Goal: Book appointment/travel/reservation

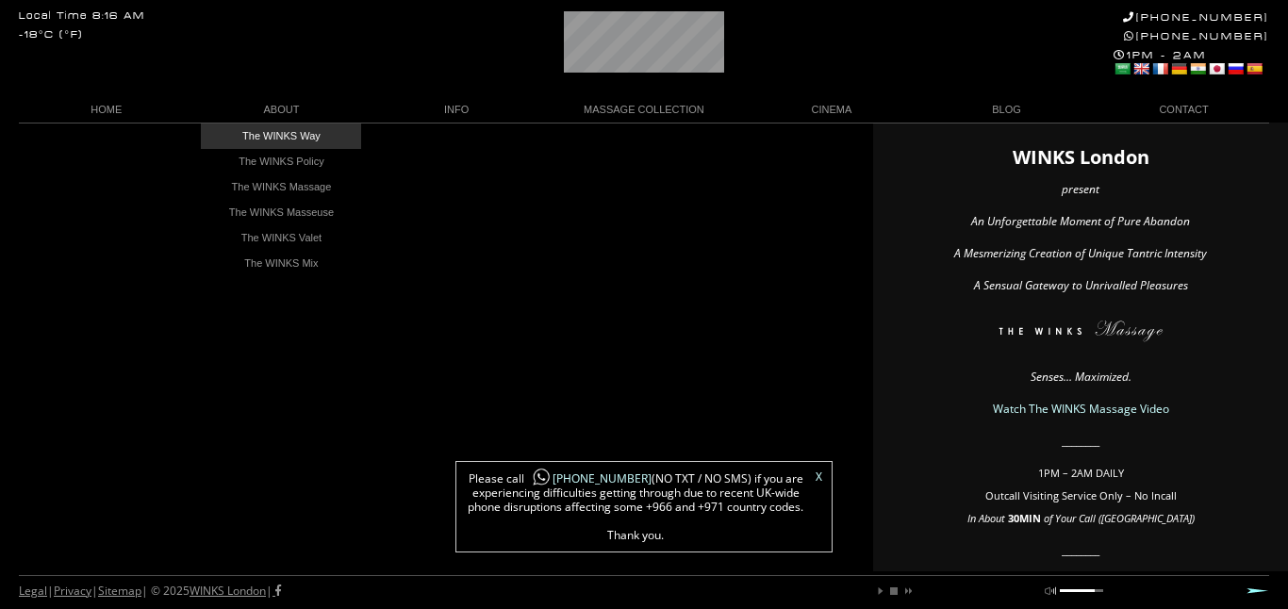
click at [270, 132] on link "The WINKS Way" at bounding box center [281, 136] width 160 height 25
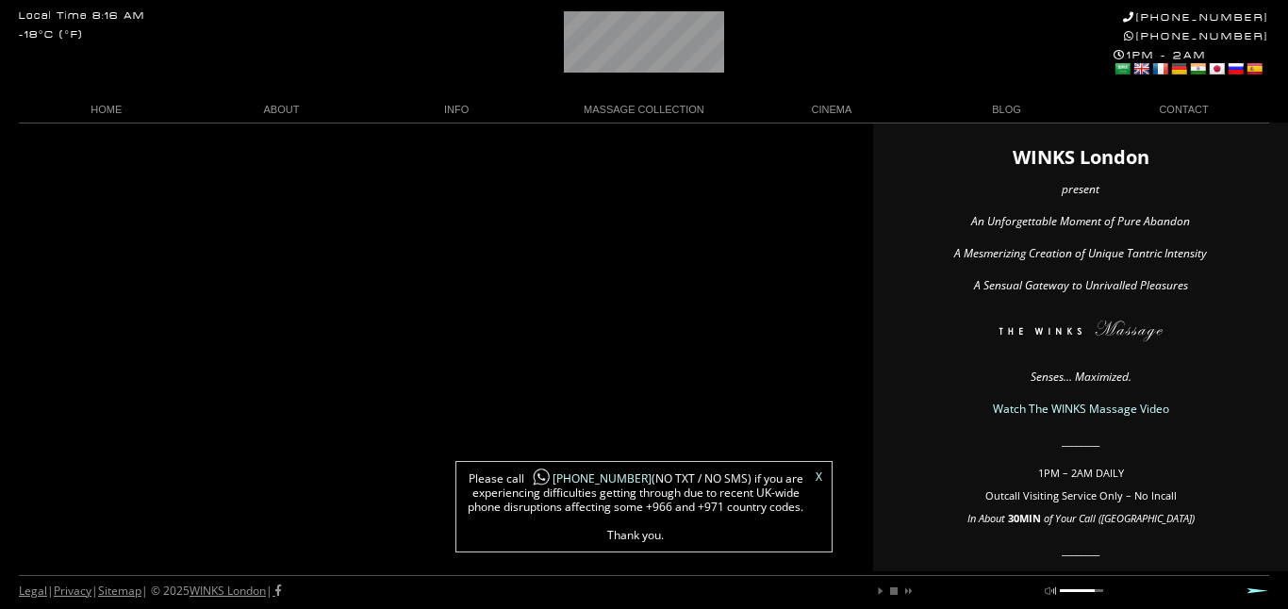
scroll to position [0, 110]
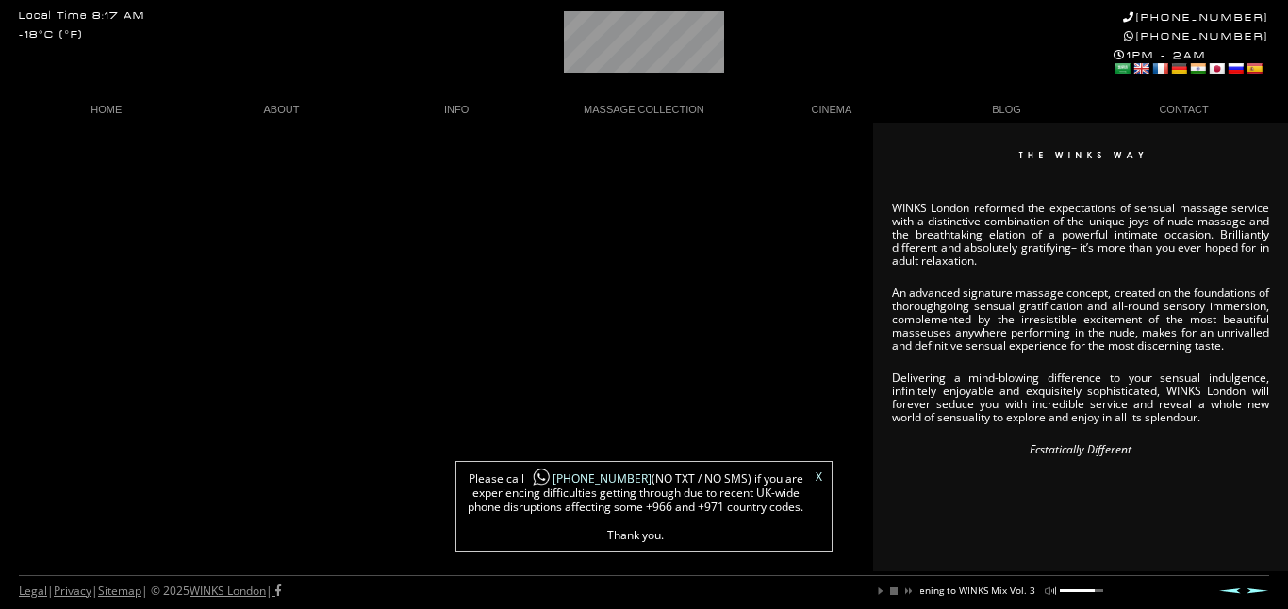
click at [1050, 595] on link "mute" at bounding box center [1050, 591] width 11 height 11
click at [1050, 593] on link "unmute" at bounding box center [1050, 591] width 11 height 11
click at [882, 594] on link "play" at bounding box center [880, 591] width 11 height 11
click at [1051, 588] on link "mute" at bounding box center [1050, 591] width 11 height 11
click at [1051, 588] on link "unmute" at bounding box center [1050, 591] width 11 height 11
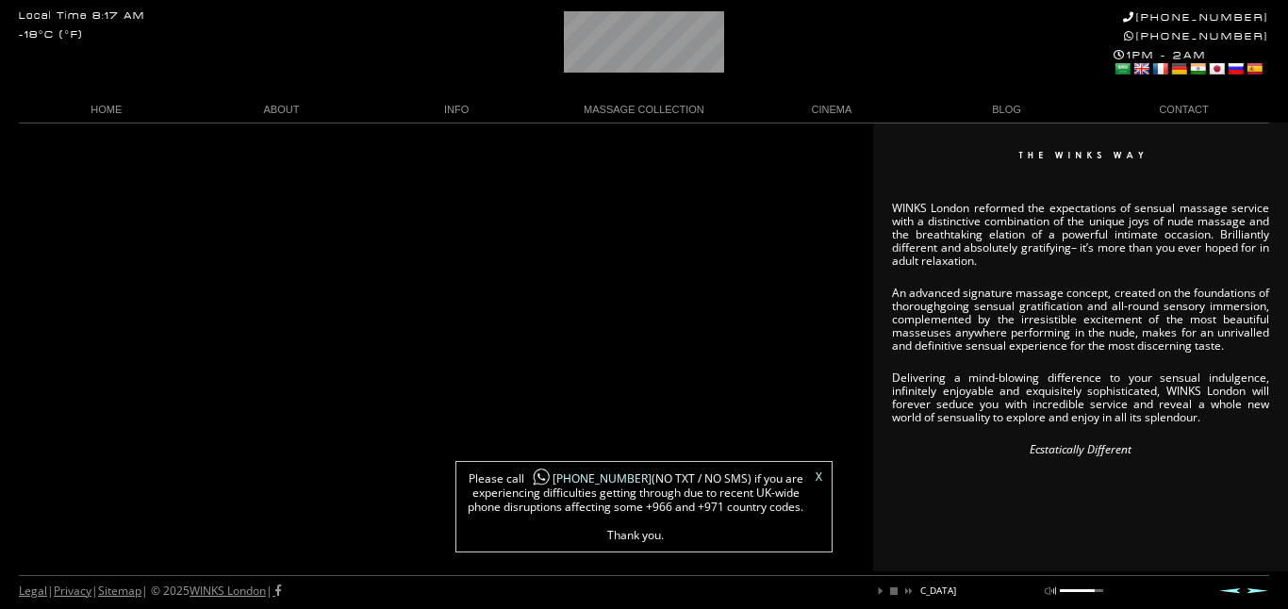
drag, startPoint x: 1062, startPoint y: 590, endPoint x: 1106, endPoint y: 584, distance: 44.8
click at [1110, 588] on div "Legal | Privacy | Sitemap | © 2025 WINKS London | play pause stop next mute unm…" at bounding box center [644, 592] width 1251 height 34
click at [898, 593] on link "stop" at bounding box center [893, 591] width 11 height 11
click at [882, 588] on link "play" at bounding box center [880, 591] width 11 height 11
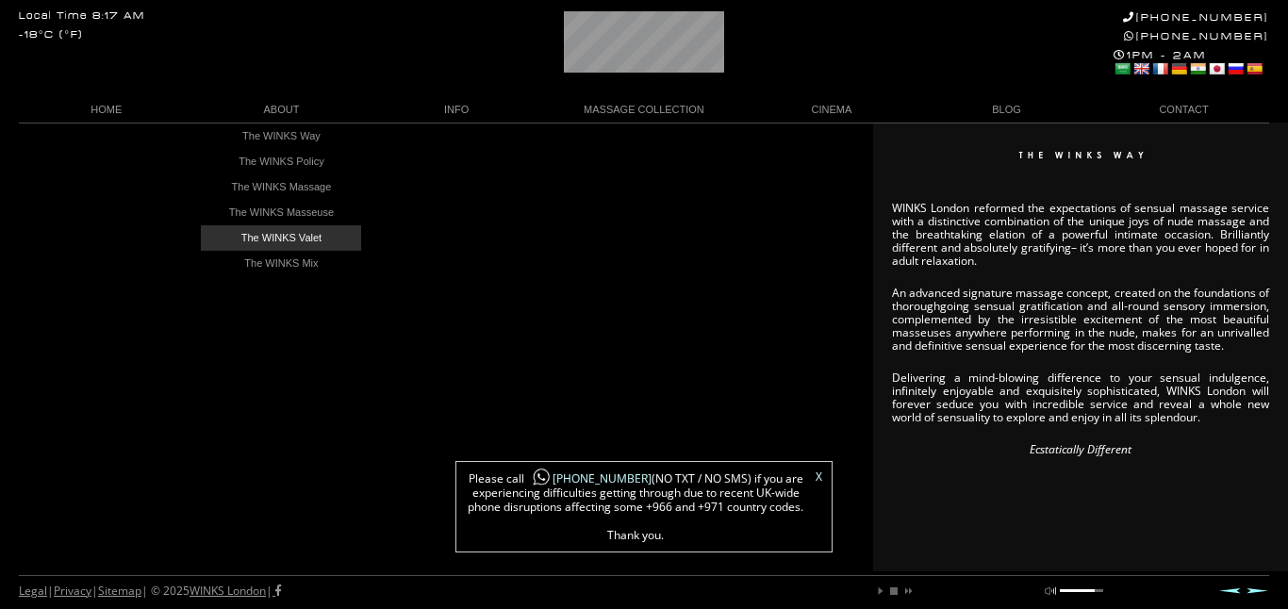
click at [283, 237] on link "The WINKS Valet" at bounding box center [281, 237] width 160 height 25
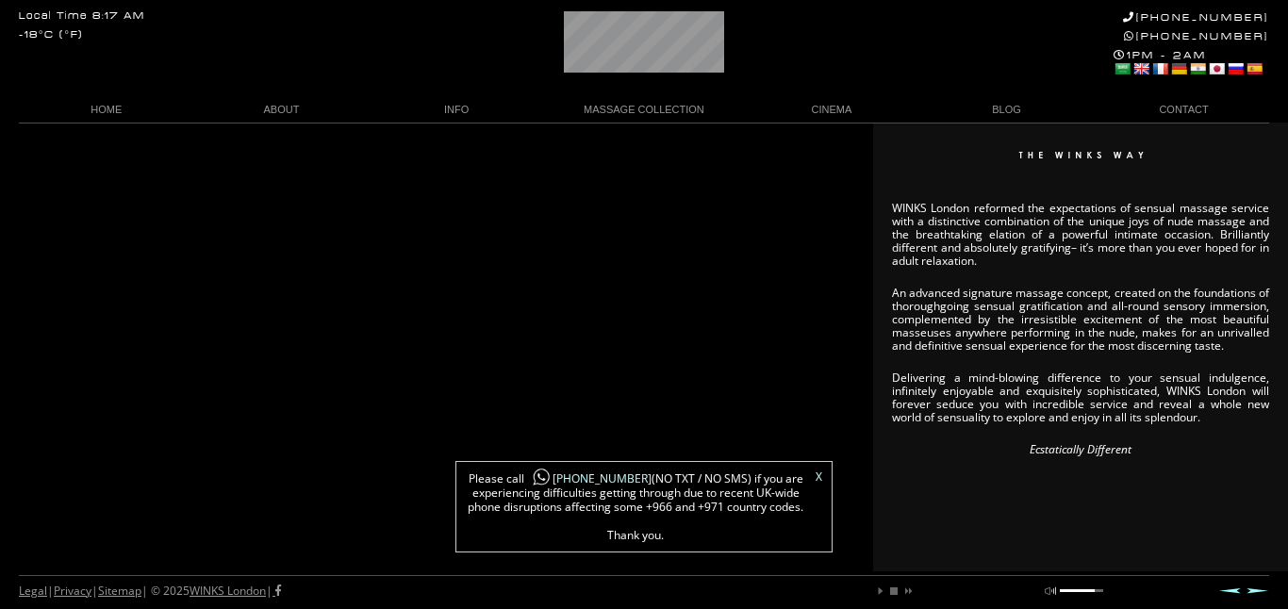
scroll to position [0, 59]
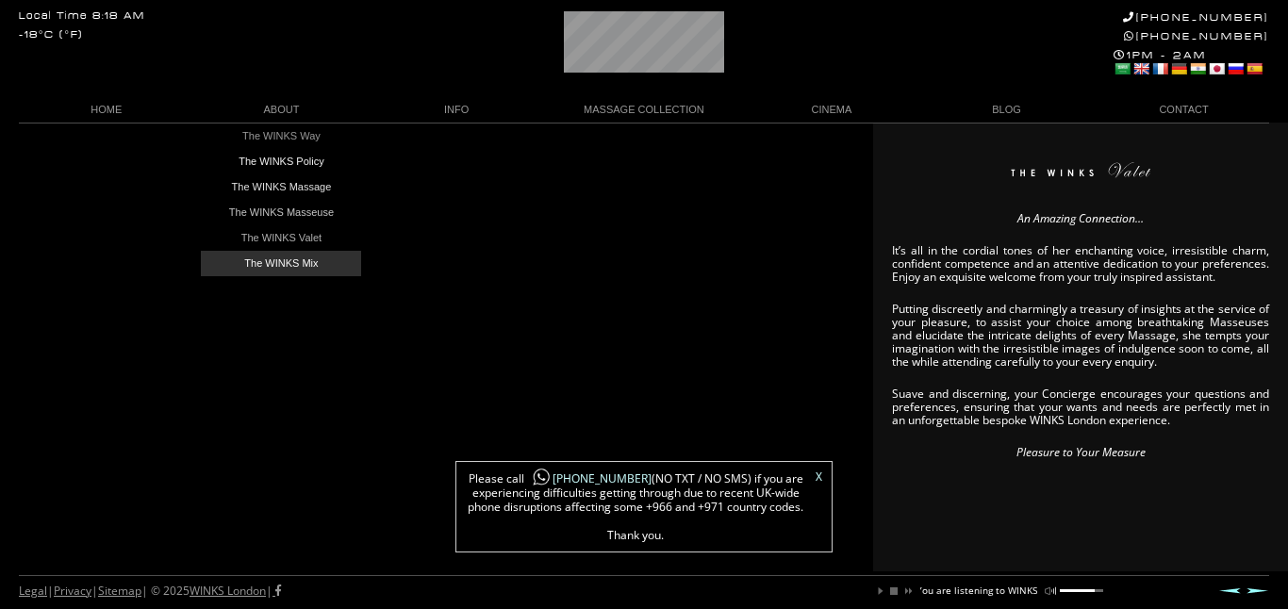
click at [281, 260] on link "The WINKS Mix" at bounding box center [281, 263] width 160 height 25
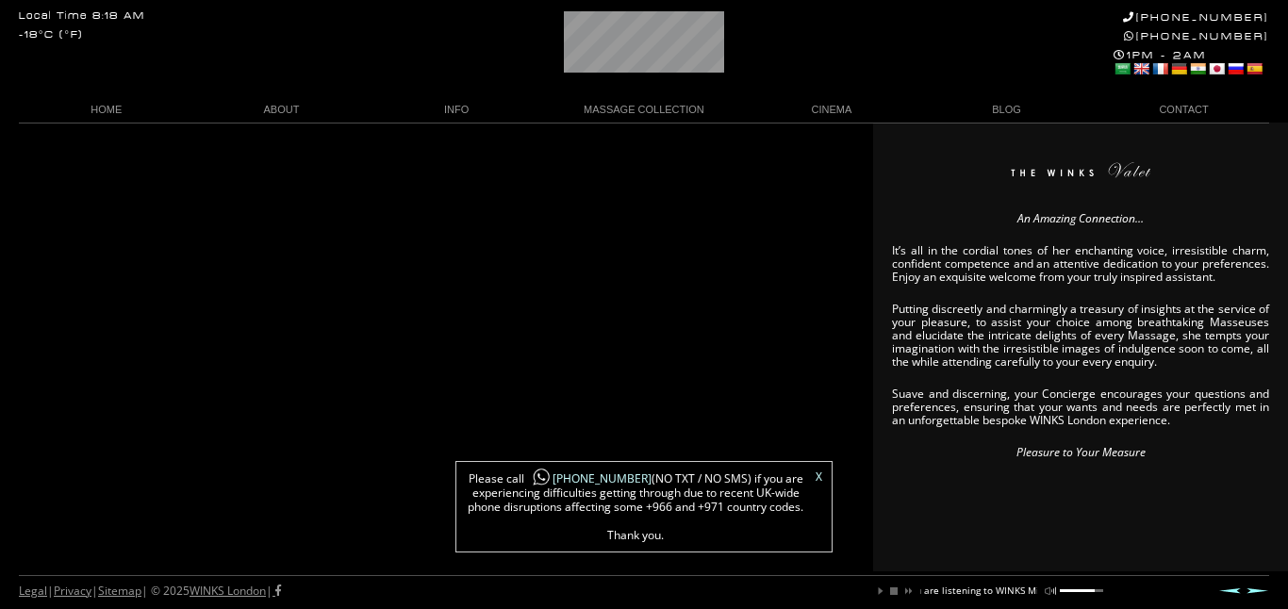
scroll to position [0, 136]
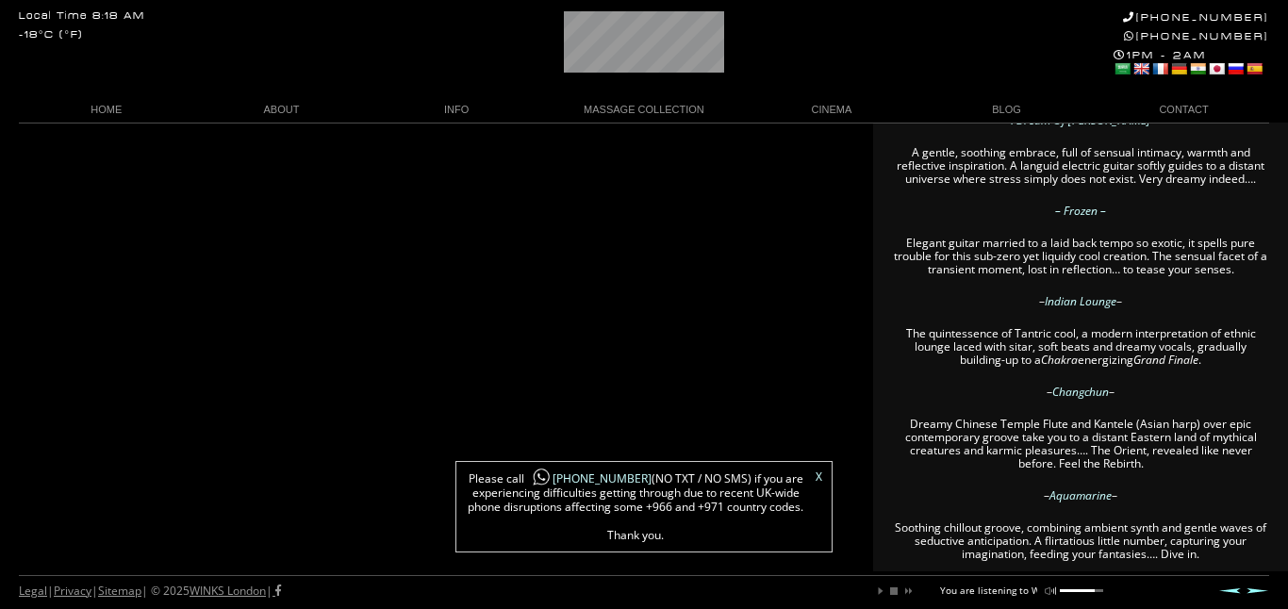
scroll to position [528, 0]
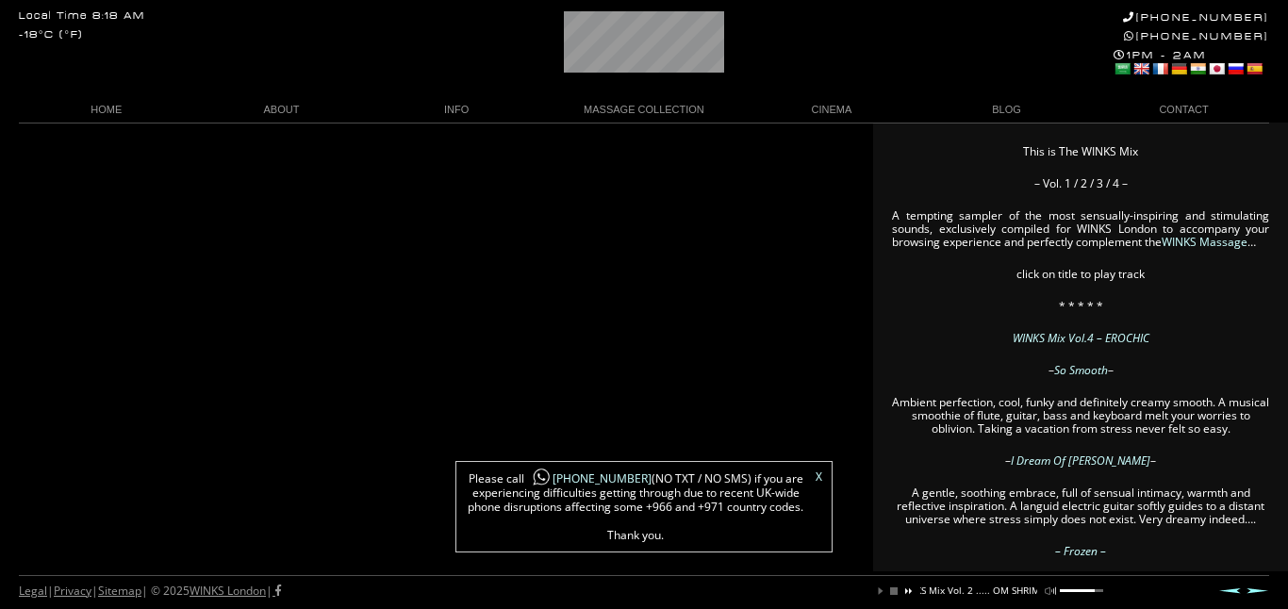
click at [909, 592] on link "next" at bounding box center [907, 591] width 11 height 11
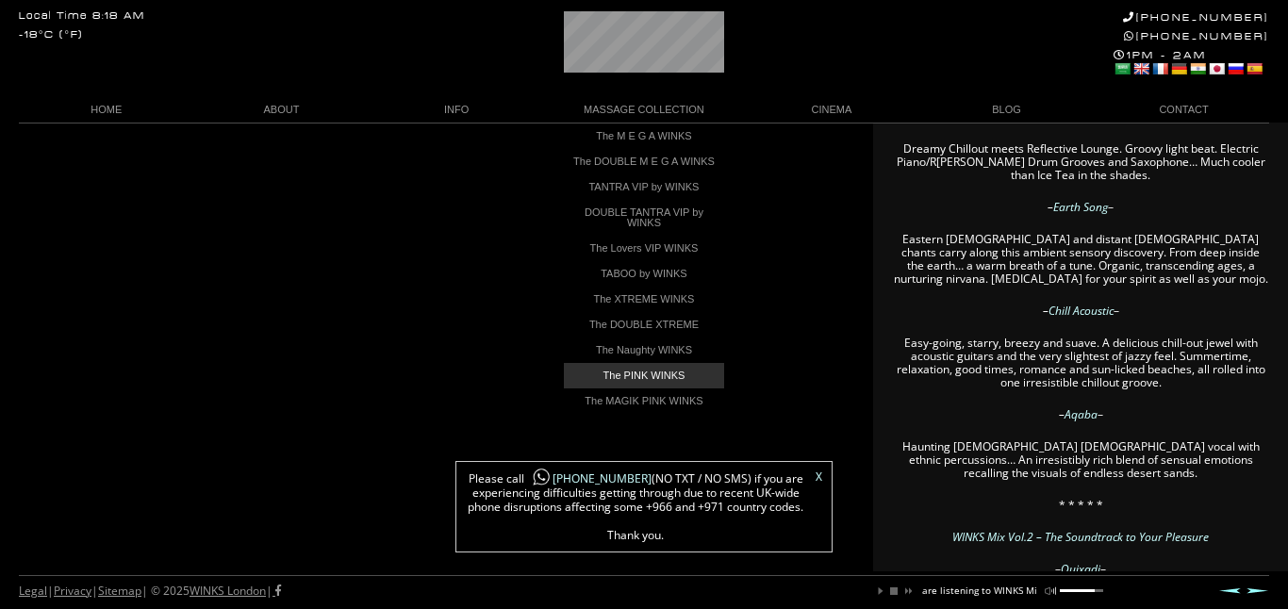
click at [609, 385] on link "The PINK WINKS" at bounding box center [644, 375] width 160 height 25
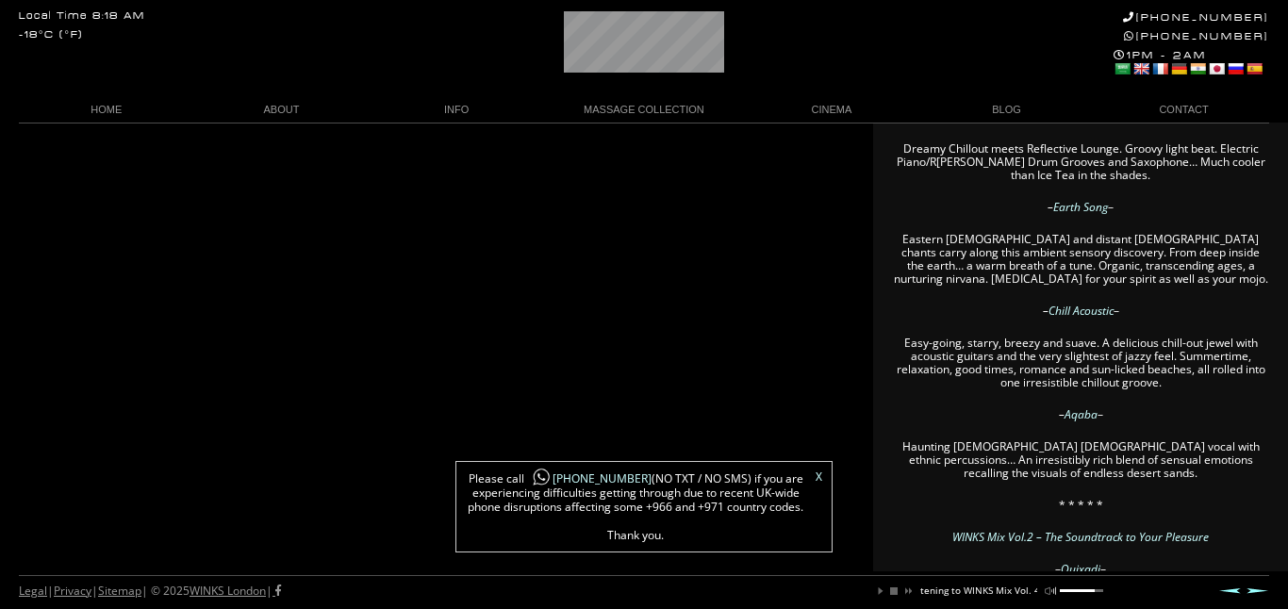
scroll to position [0, 168]
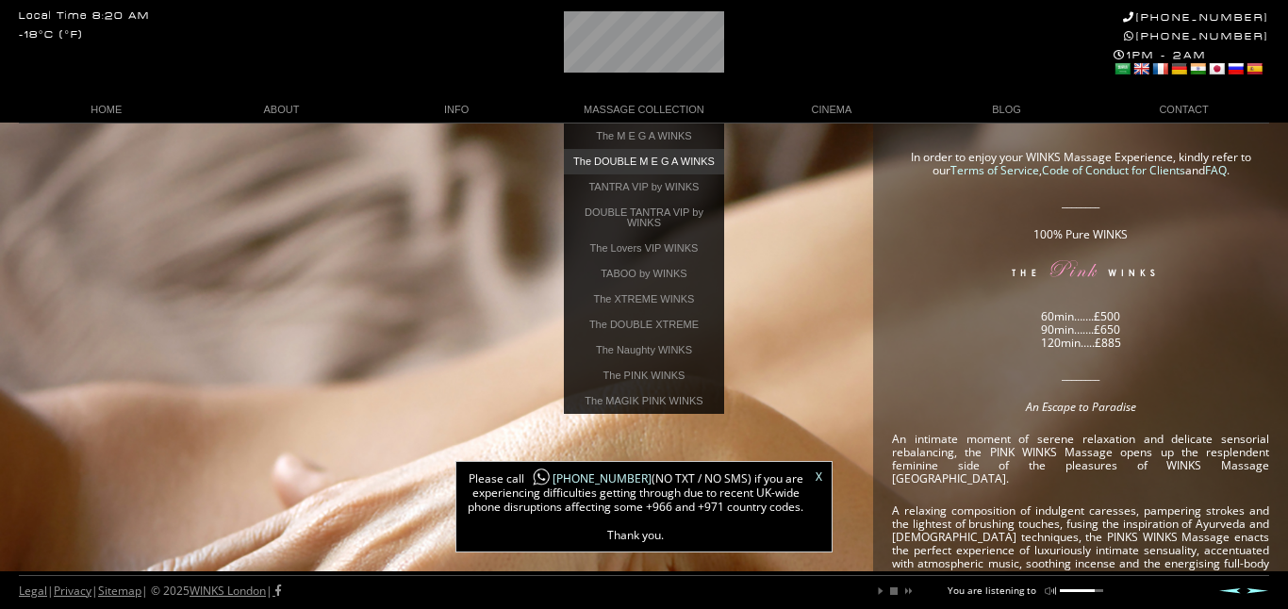
click at [636, 165] on link "The DOUBLE M E G A WINKS" at bounding box center [644, 161] width 160 height 25
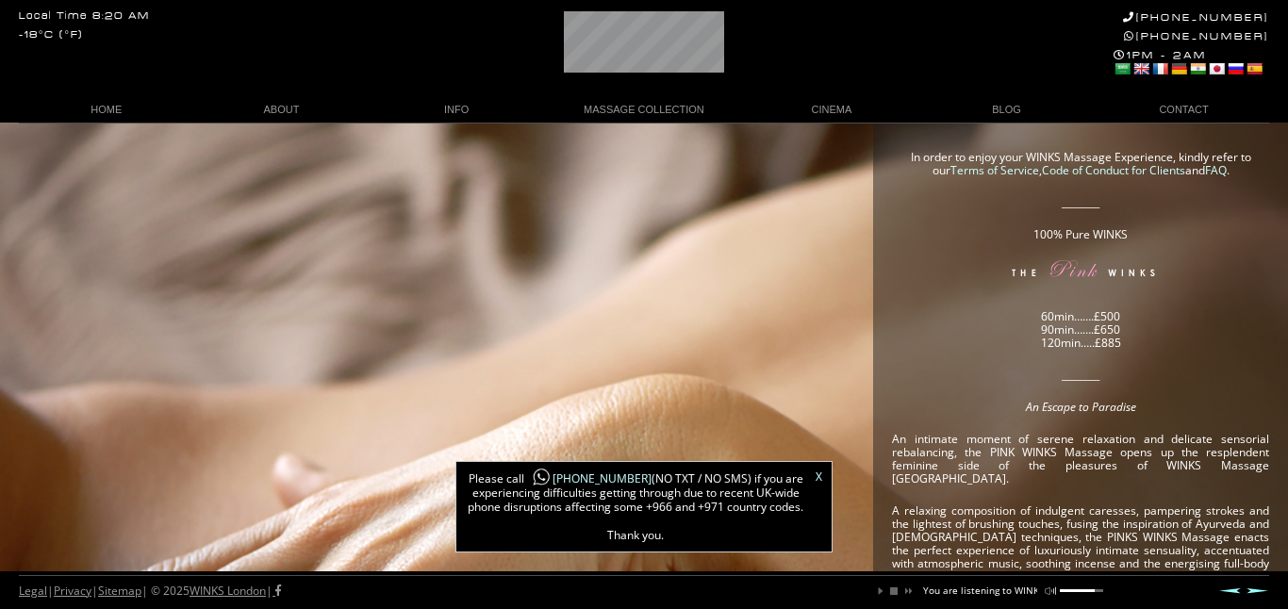
scroll to position [0, 117]
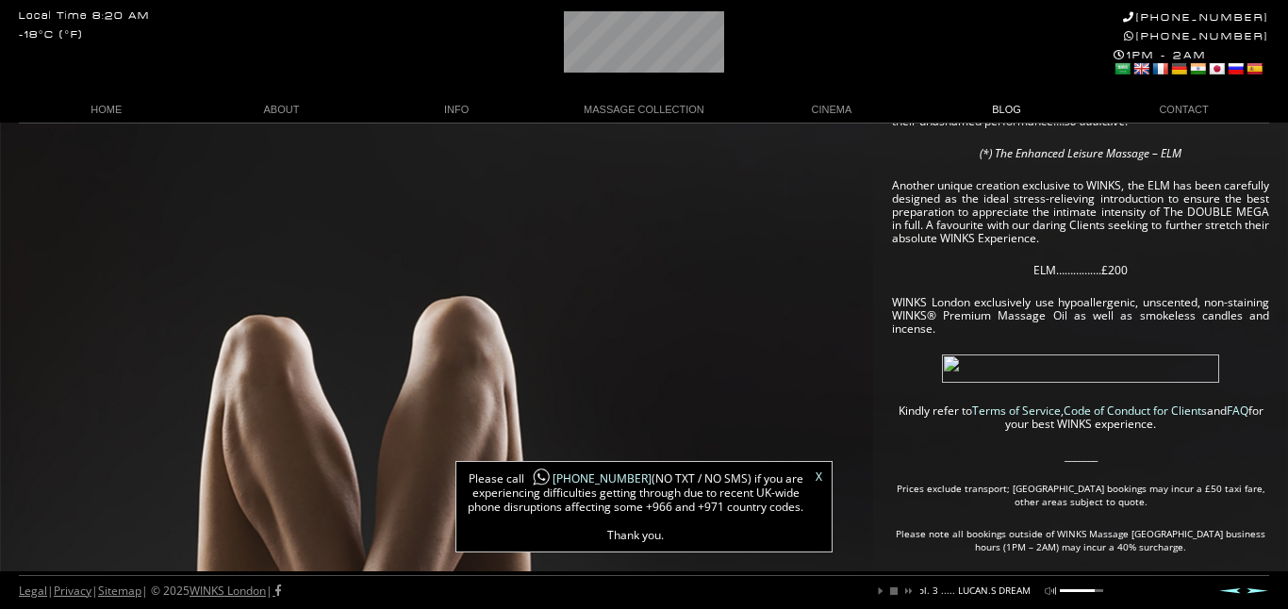
click at [1005, 110] on link "BLOG" at bounding box center [1006, 109] width 175 height 25
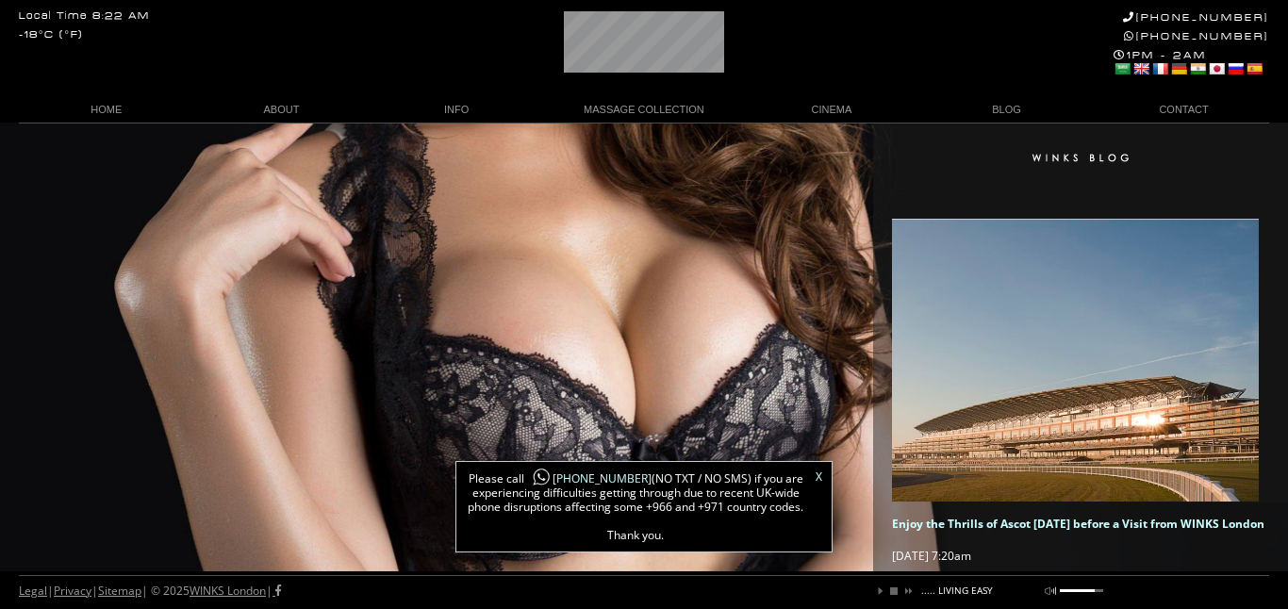
click at [1124, 69] on link at bounding box center [1122, 68] width 17 height 15
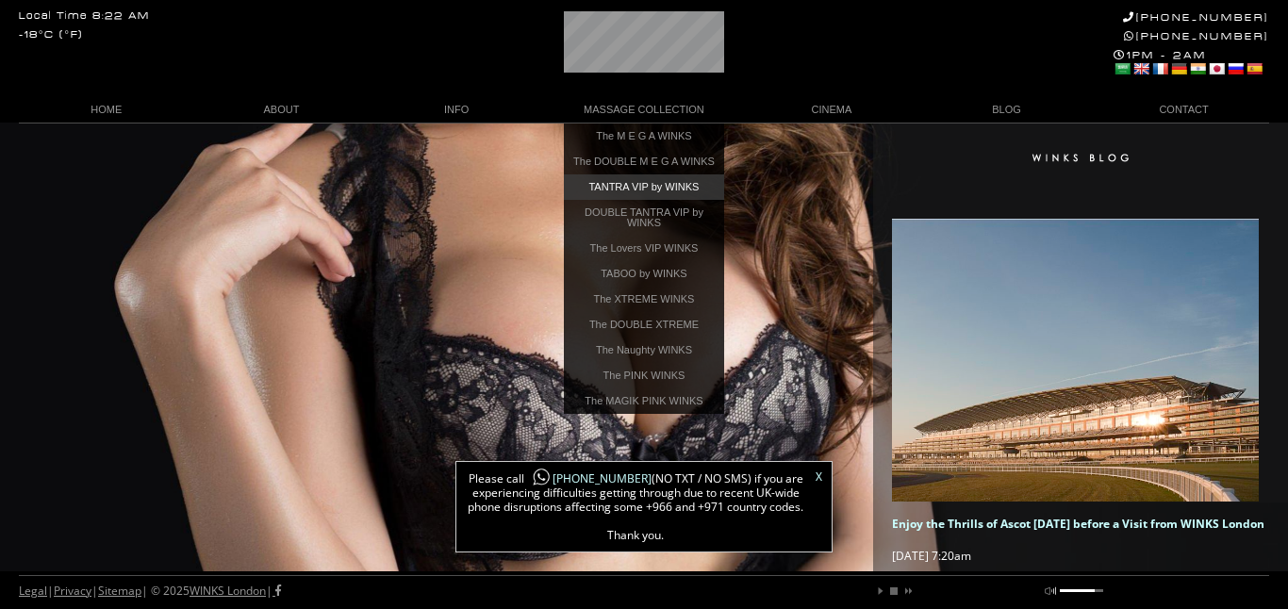
click at [625, 194] on link "TANTRA VIP by WINKS" at bounding box center [644, 186] width 160 height 25
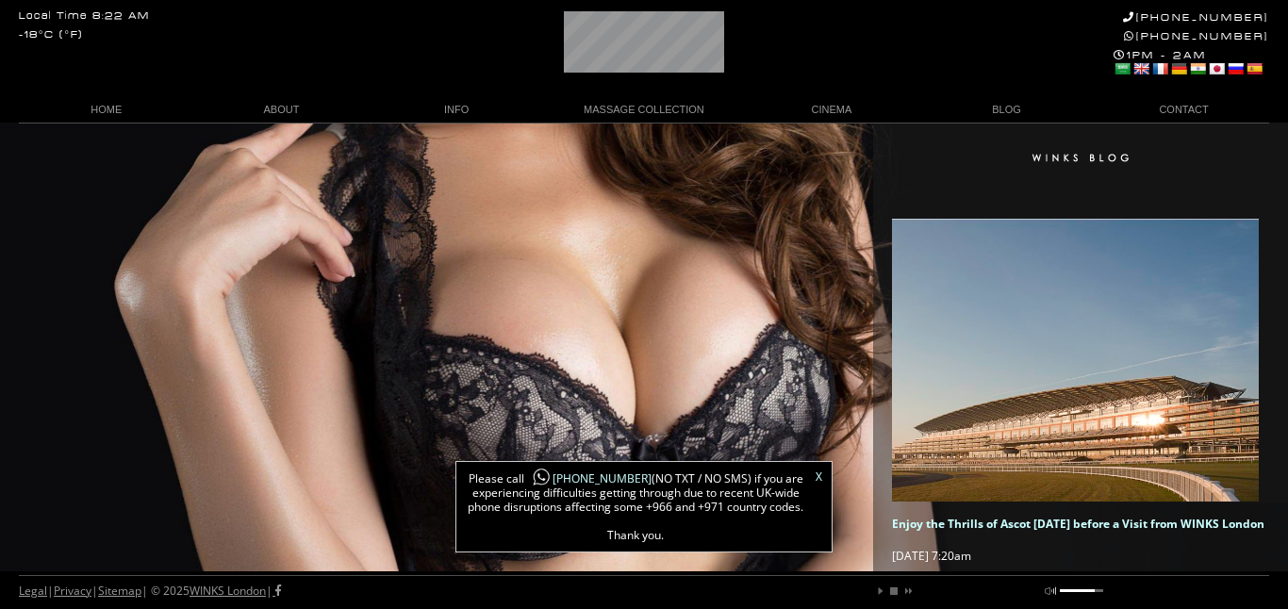
scroll to position [0, 10]
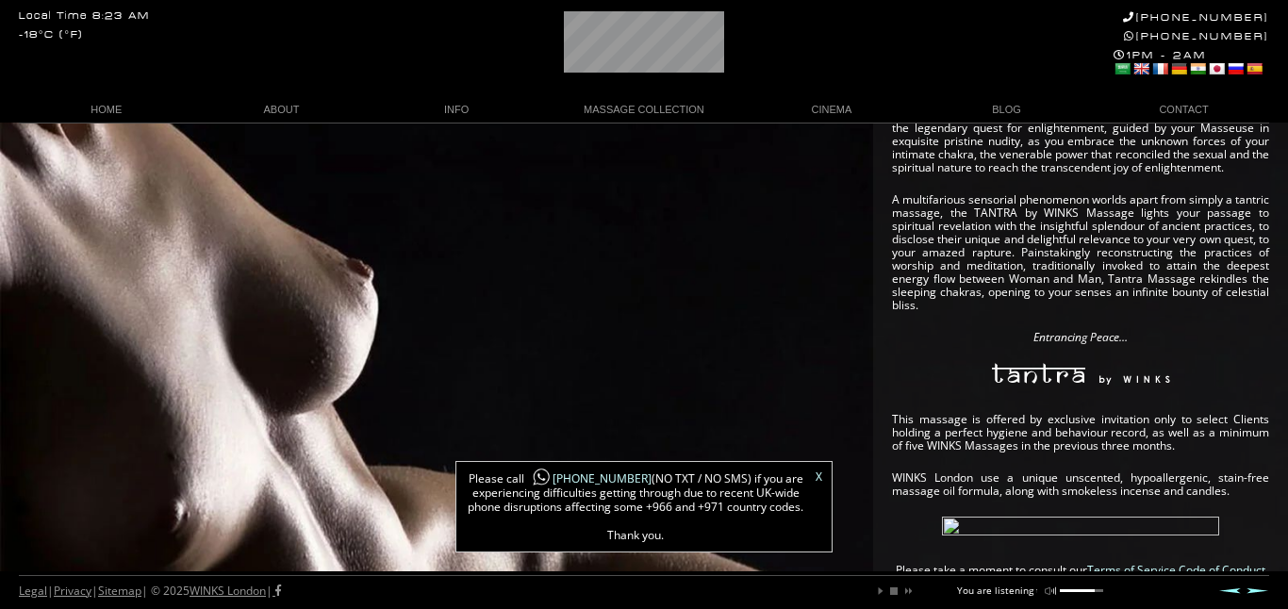
scroll to position [597, 0]
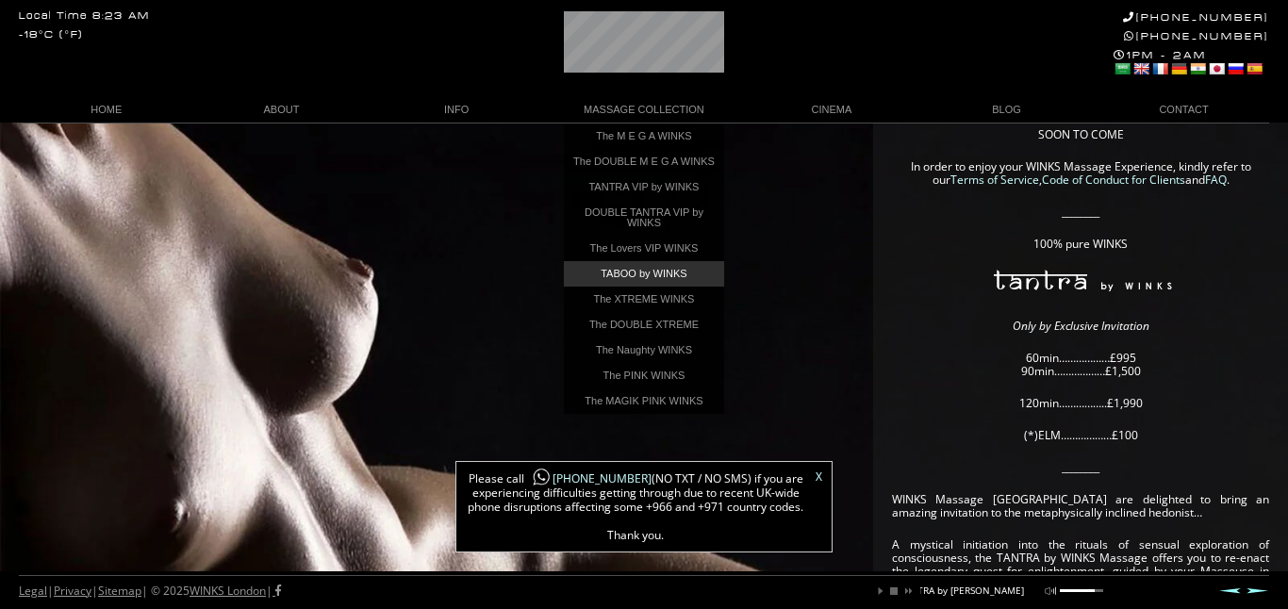
click at [638, 285] on link "TABOO by WINKS" at bounding box center [644, 273] width 160 height 25
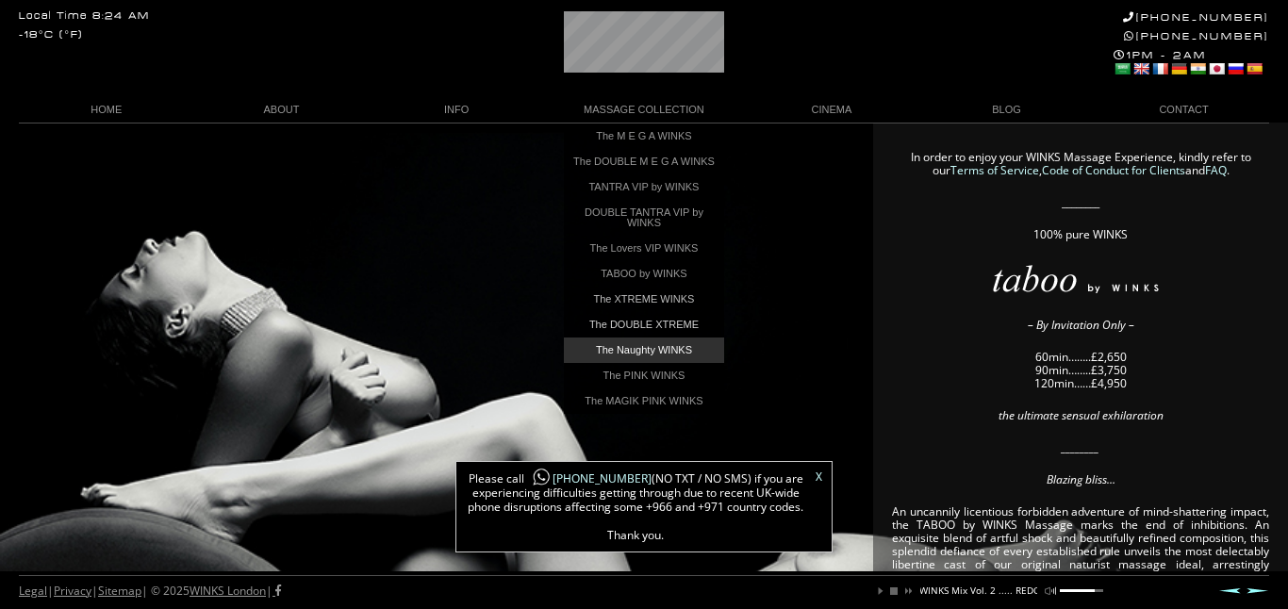
click at [631, 356] on link "The Naughty WINKS" at bounding box center [644, 350] width 160 height 25
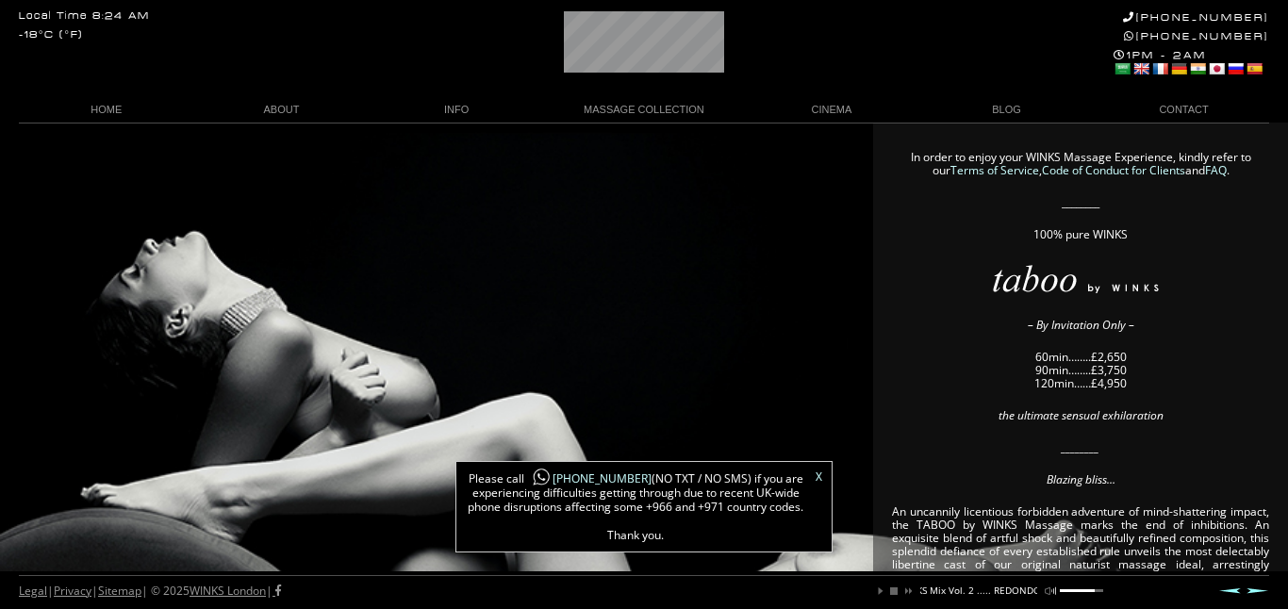
scroll to position [0, 234]
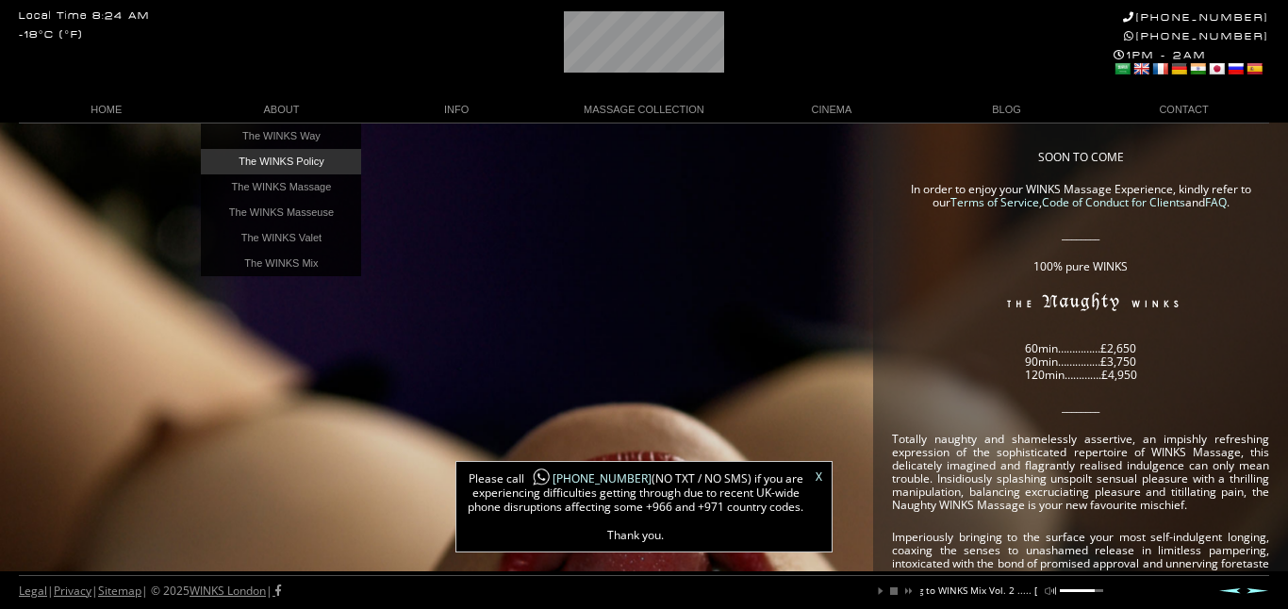
click at [275, 158] on link "The WINKS Policy" at bounding box center [281, 161] width 160 height 25
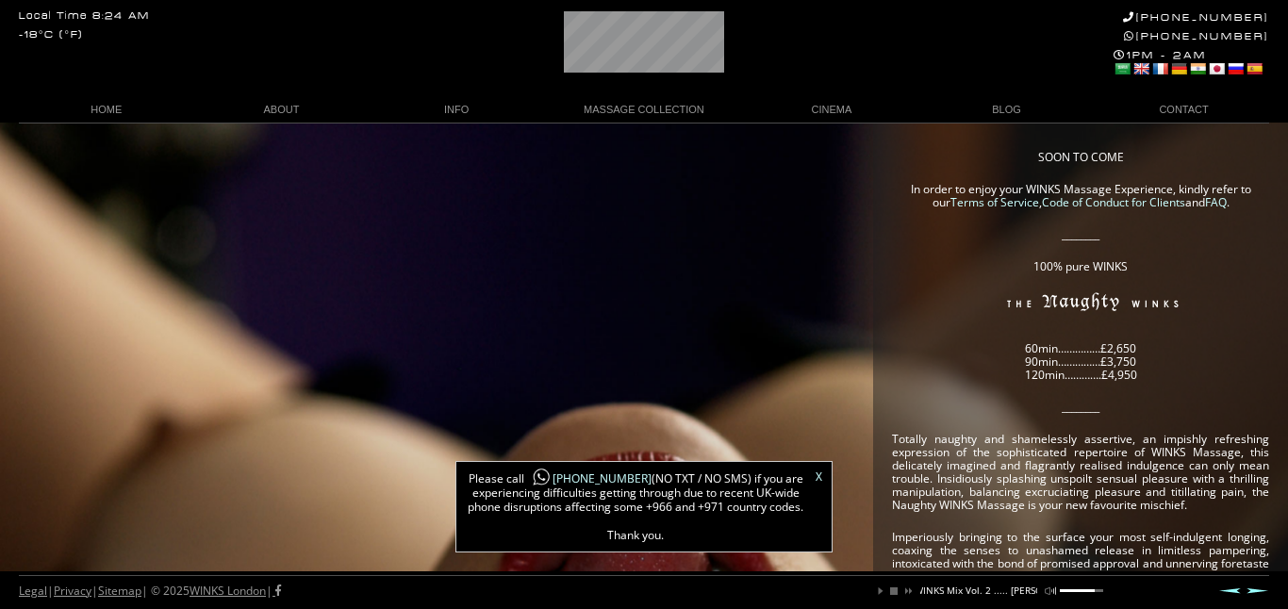
scroll to position [0, 220]
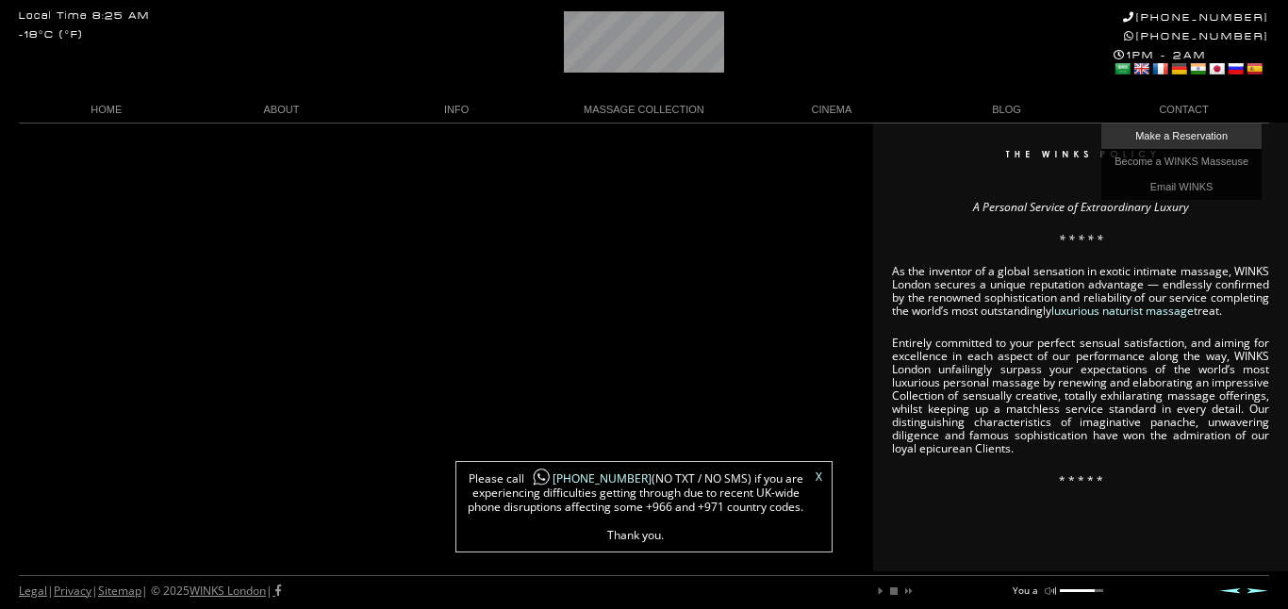
click at [1189, 133] on link "Make a Reservation" at bounding box center [1182, 136] width 160 height 25
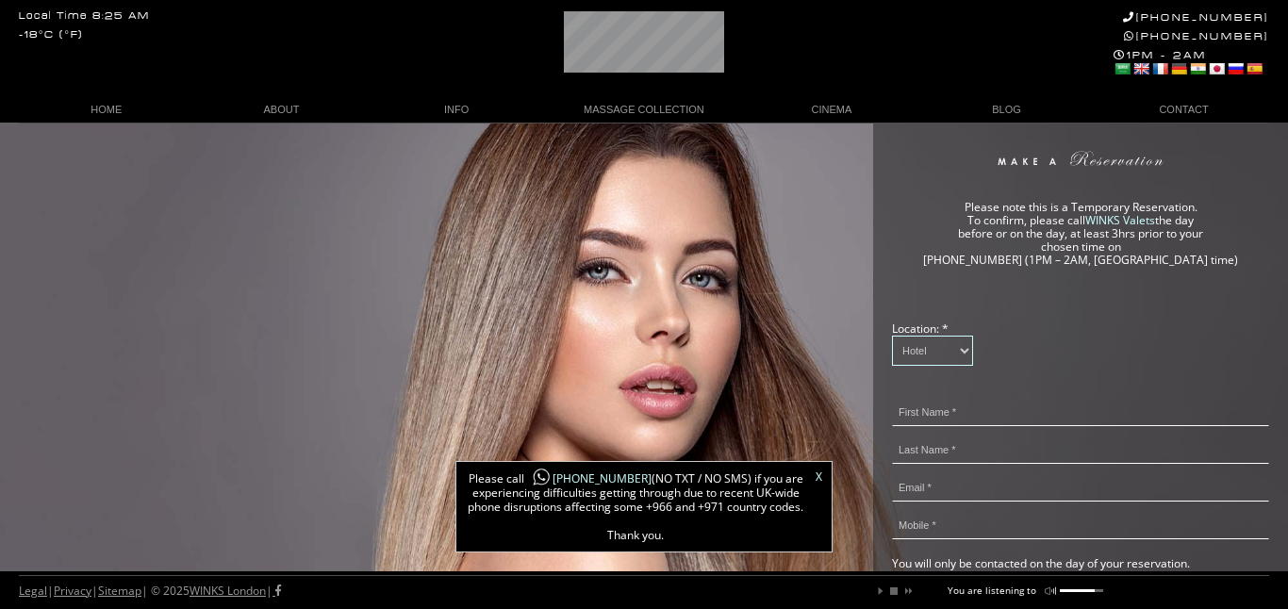
click at [963, 357] on select "Hotel Residence" at bounding box center [932, 351] width 81 height 30
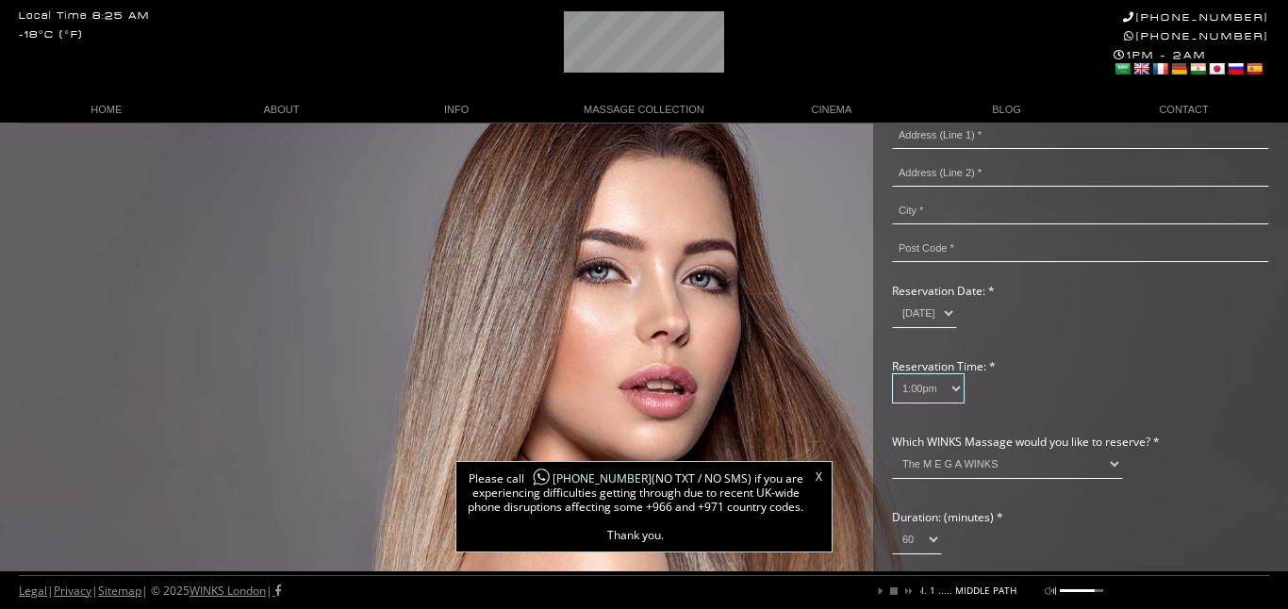
click at [960, 403] on select "1:00pm 1:15pm 1:30pm 1:45pm 2:00pm 2:15pm 2:30pm 2:45pm 3:00pm 3:15pm 3:30pm 3:…" at bounding box center [928, 388] width 73 height 30
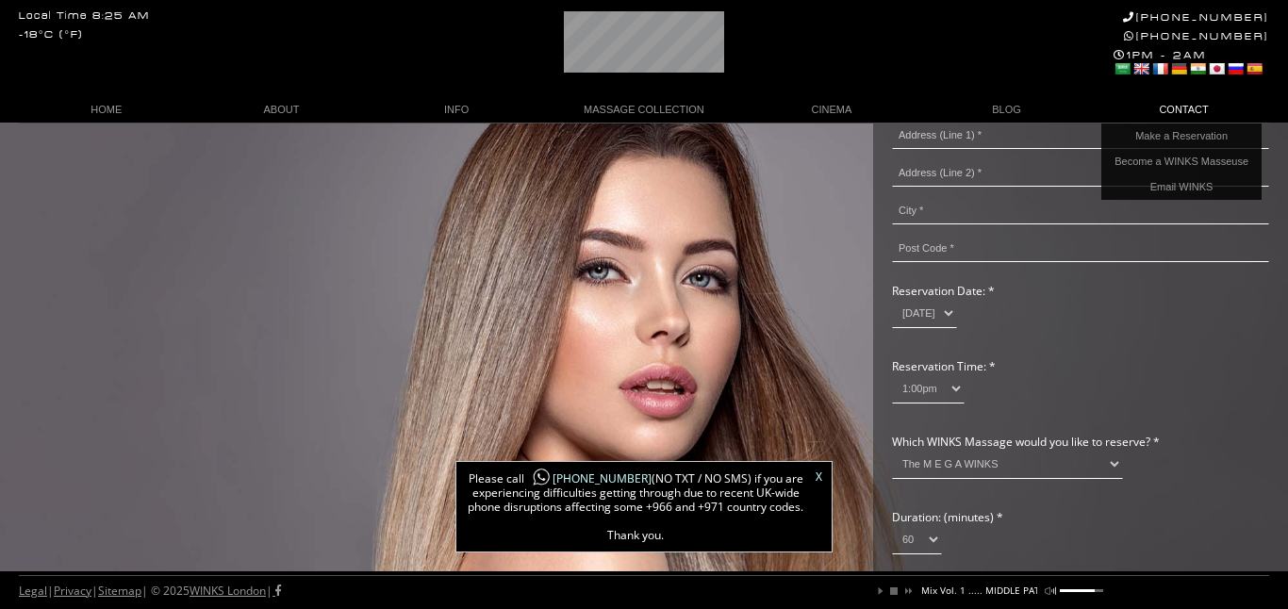
click at [1195, 113] on link "CONTACT" at bounding box center [1181, 109] width 175 height 25
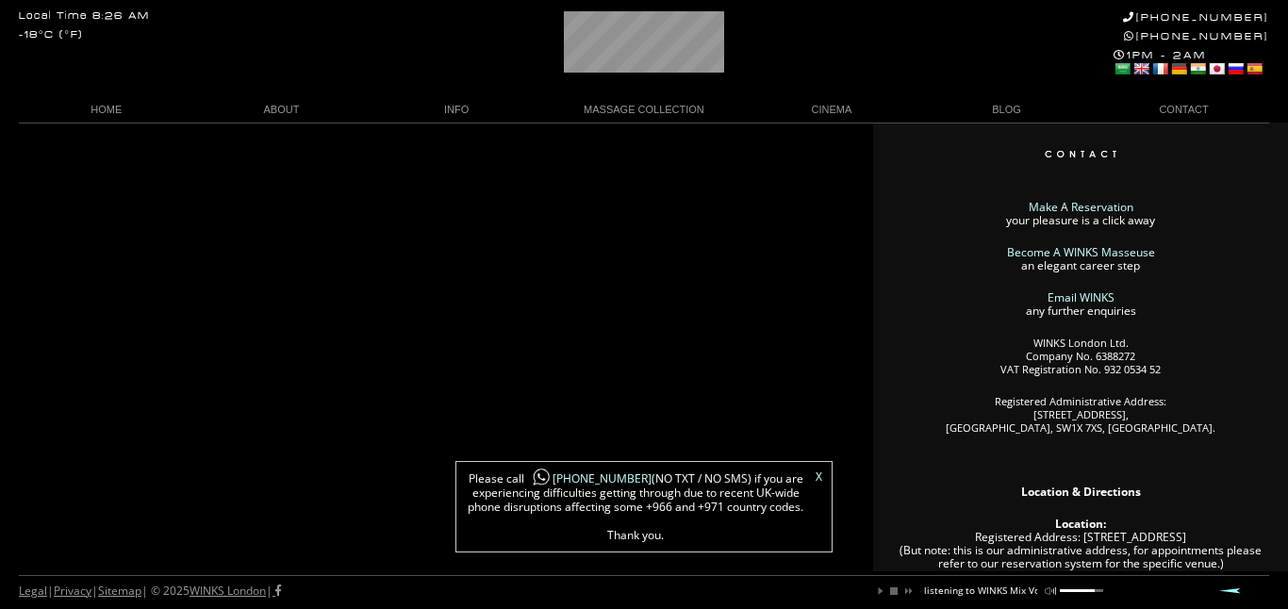
scroll to position [0, 154]
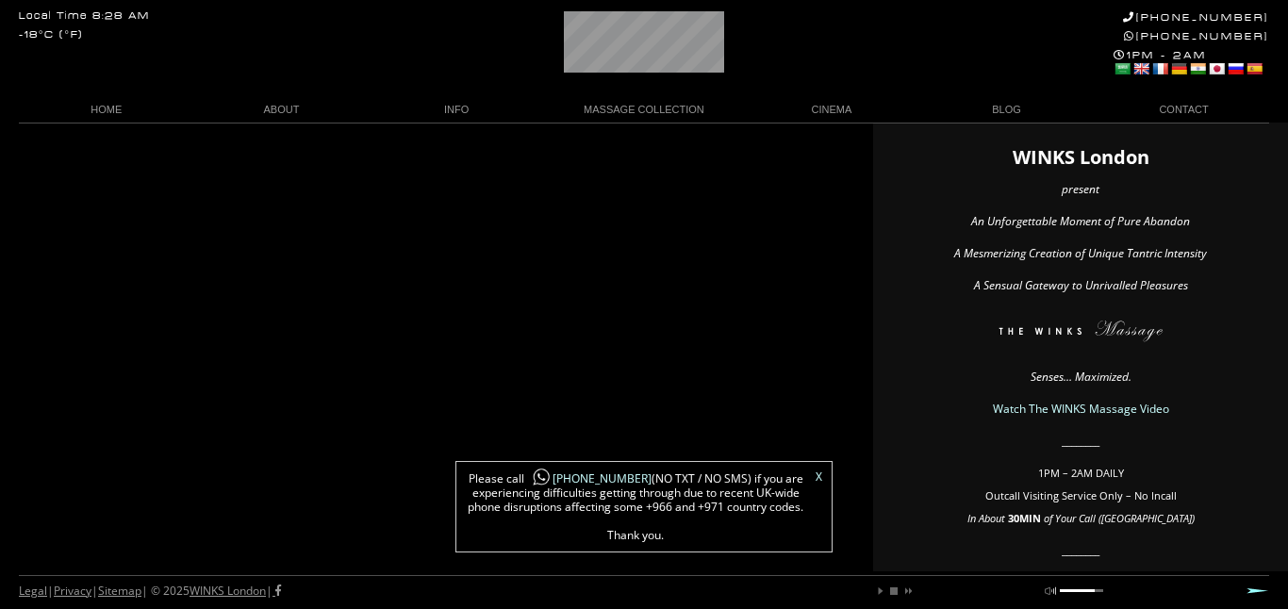
scroll to position [0, 32]
